Goal: Transaction & Acquisition: Purchase product/service

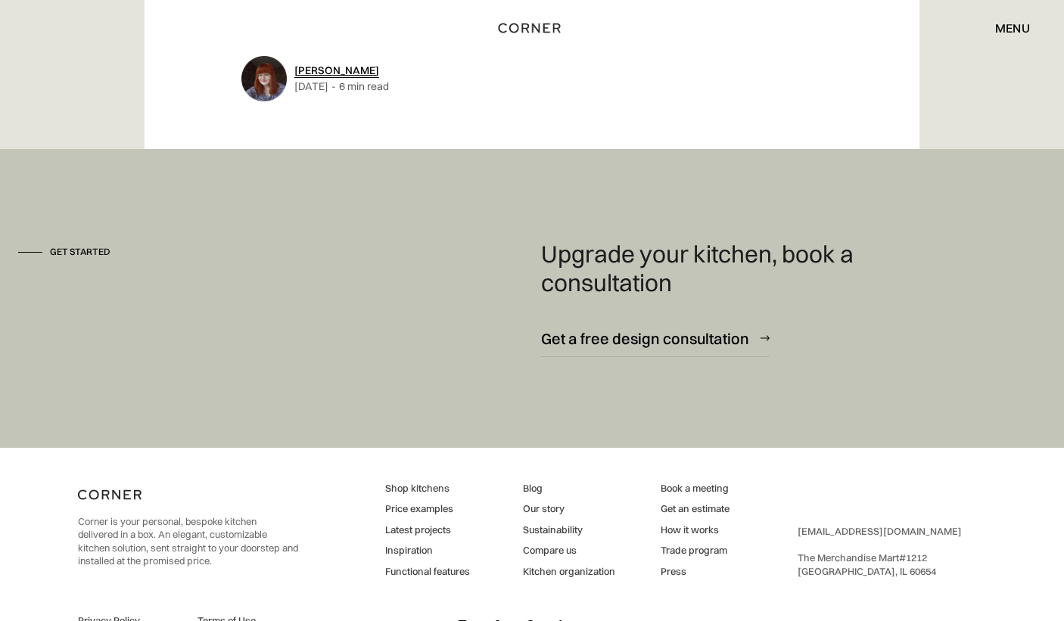
scroll to position [4013, 0]
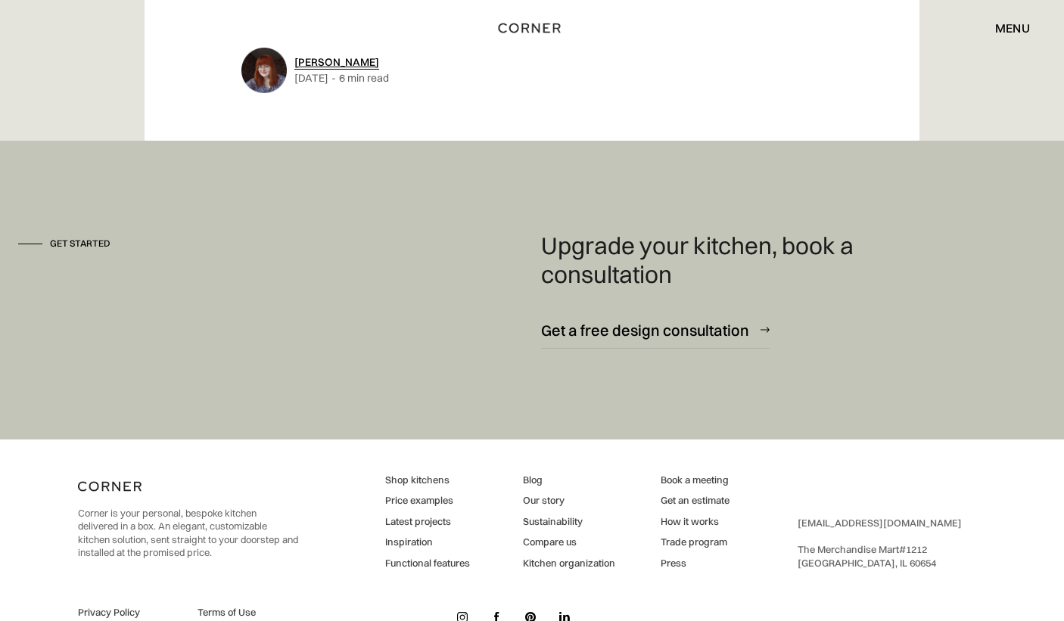
click at [421, 474] on link "Shop kitchens" at bounding box center [427, 481] width 85 height 14
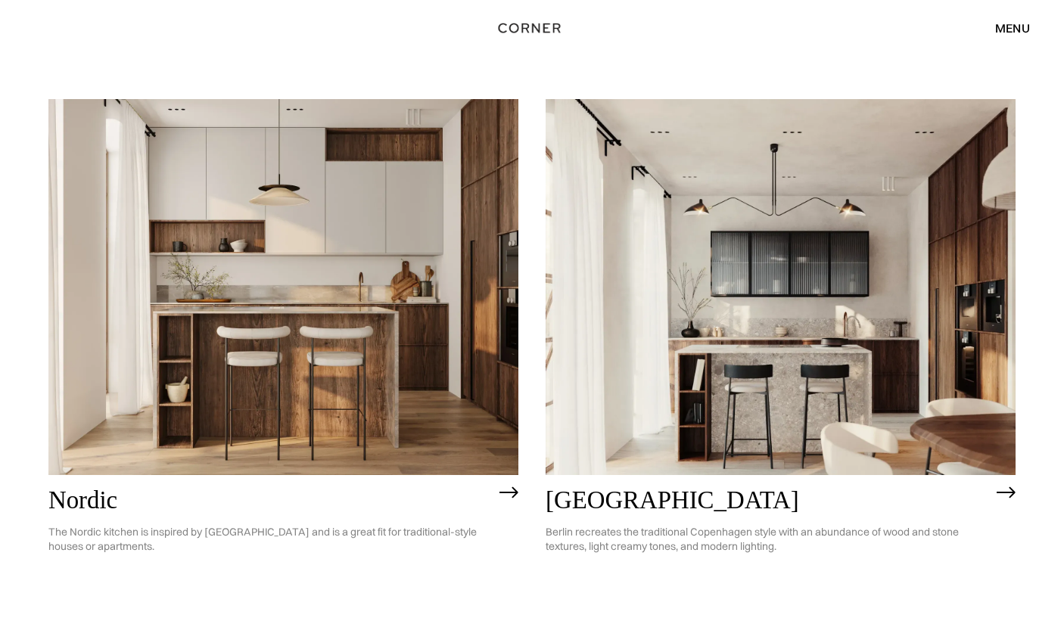
scroll to position [140, 0]
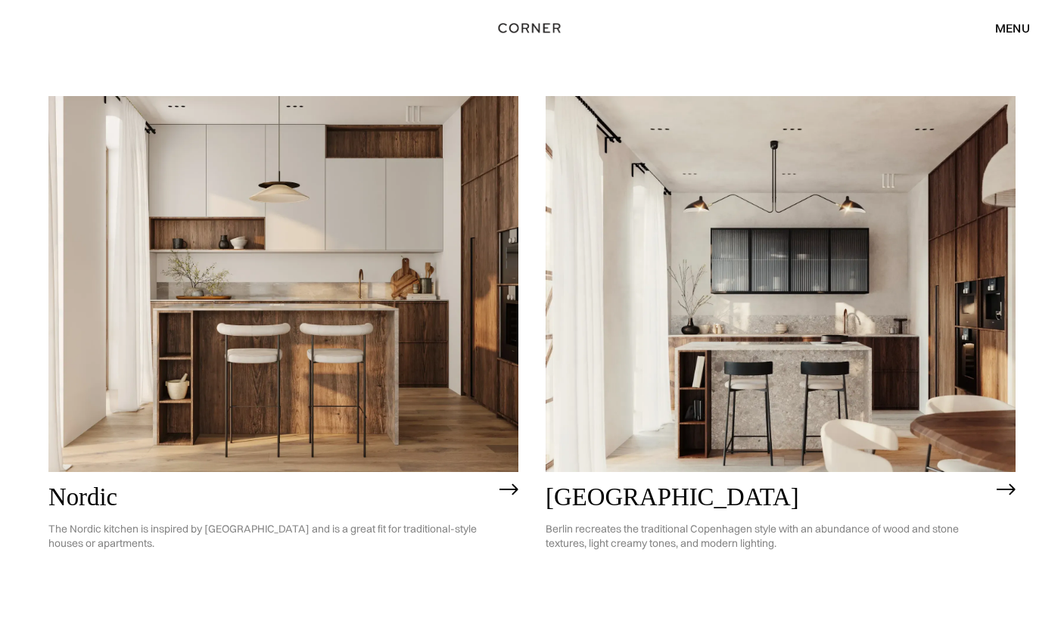
click at [510, 488] on img at bounding box center [508, 490] width 19 height 12
